Goal: Information Seeking & Learning: Learn about a topic

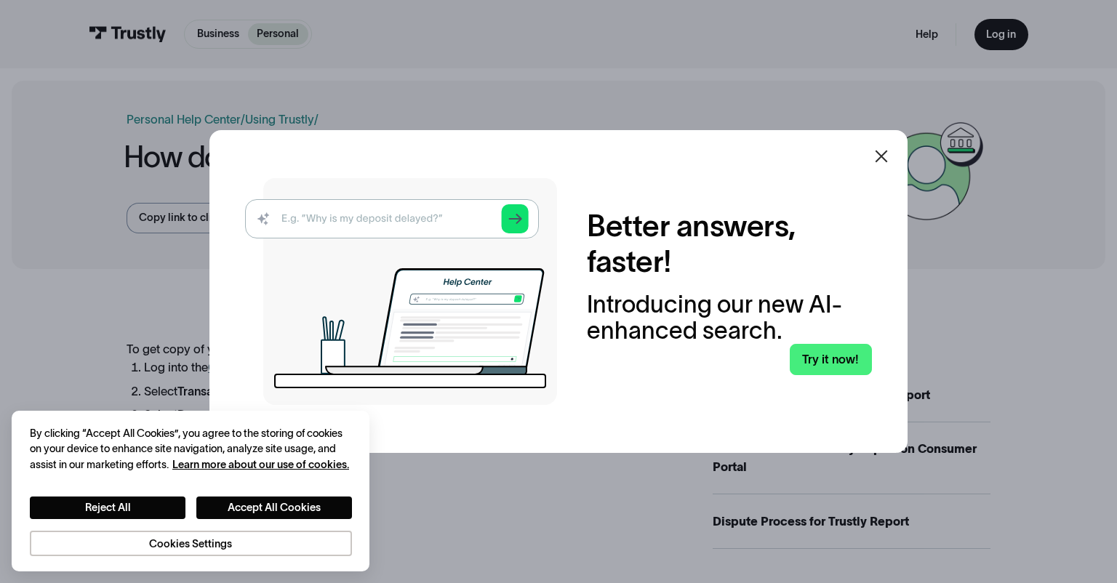
drag, startPoint x: 961, startPoint y: 84, endPoint x: 224, endPoint y: -65, distance: 752.4
click at [894, 159] on div at bounding box center [881, 156] width 35 height 35
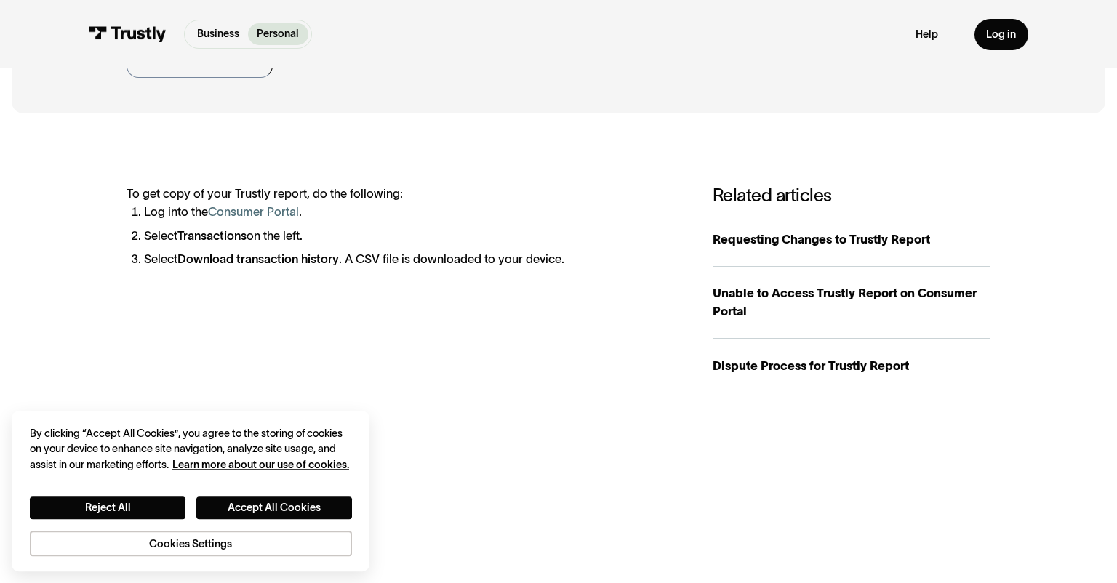
scroll to position [156, 0]
click at [254, 211] on link "Consumer Portal" at bounding box center [253, 210] width 91 height 13
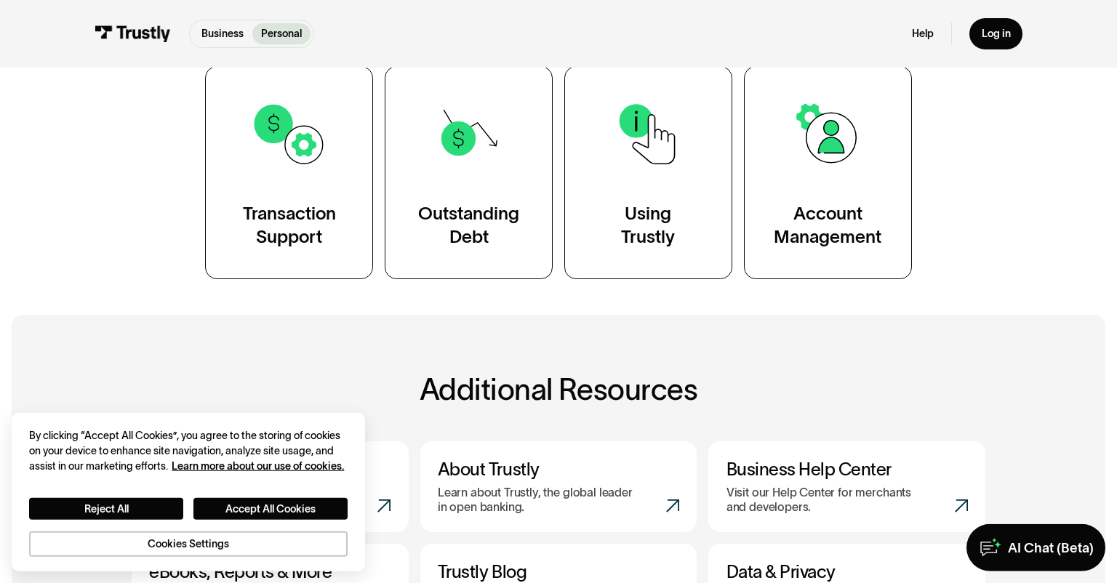
scroll to position [316, 0]
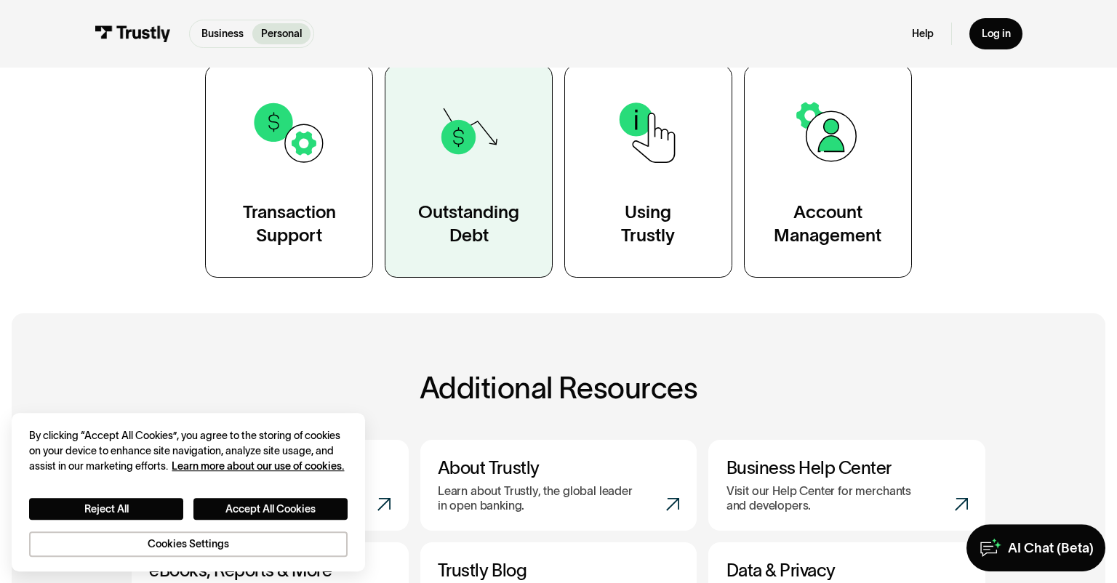
click at [488, 245] on div "Outstanding Debt" at bounding box center [468, 224] width 101 height 47
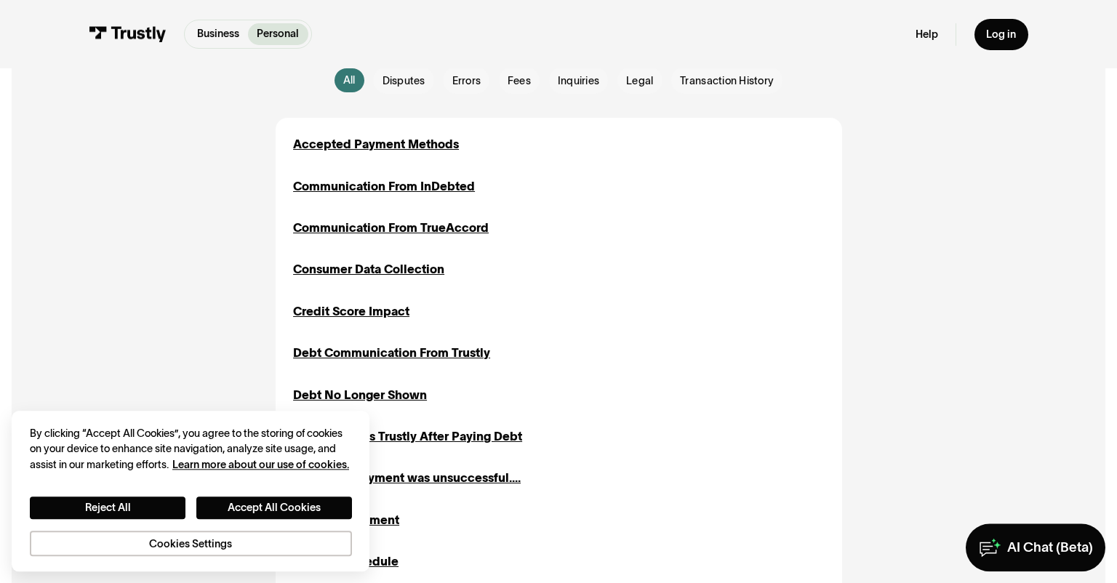
scroll to position [375, 0]
